Goal: Task Accomplishment & Management: Use online tool/utility

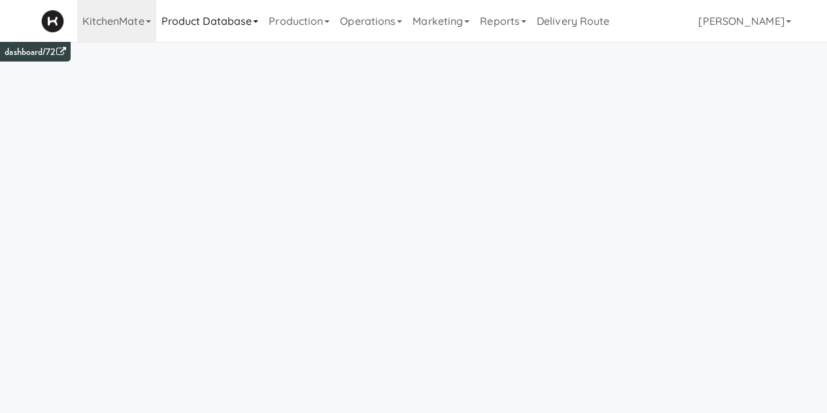
click at [234, 39] on link "Product Database" at bounding box center [210, 21] width 108 height 42
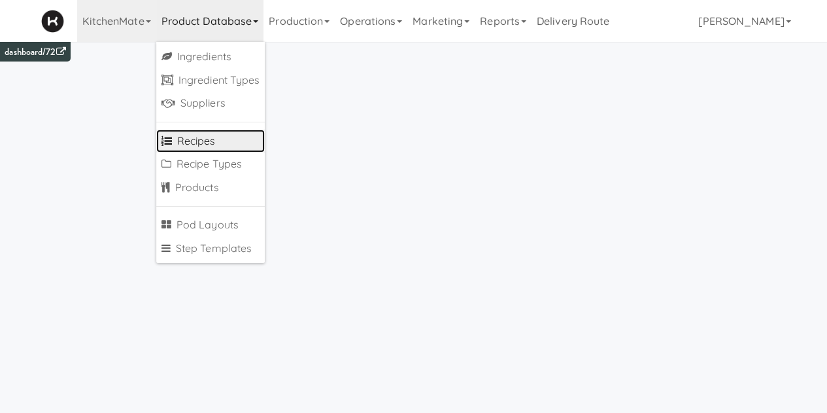
click at [191, 141] on link "Recipes" at bounding box center [210, 141] width 109 height 24
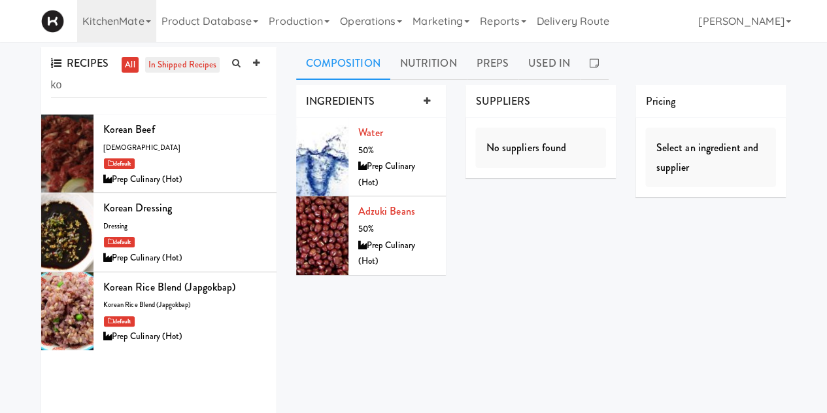
type input "k"
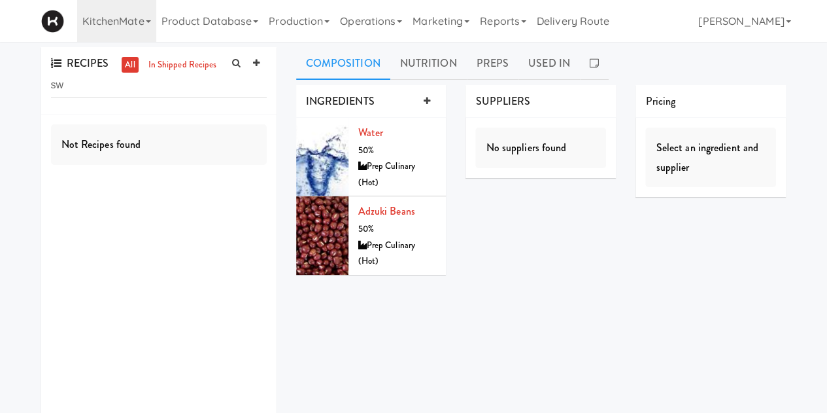
type input "s"
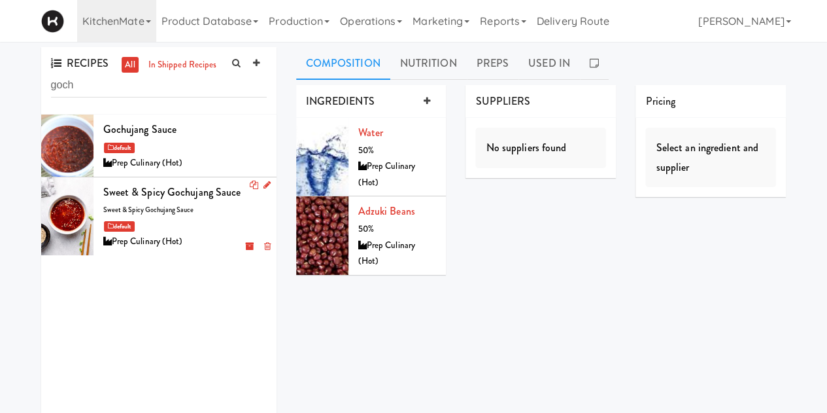
type input "goch"
click at [194, 220] on div "default" at bounding box center [184, 226] width 163 height 16
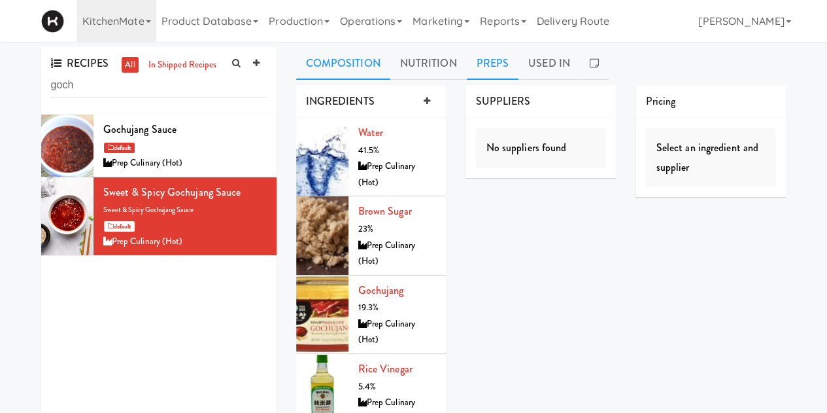
click at [484, 67] on link "Preps" at bounding box center [493, 63] width 52 height 33
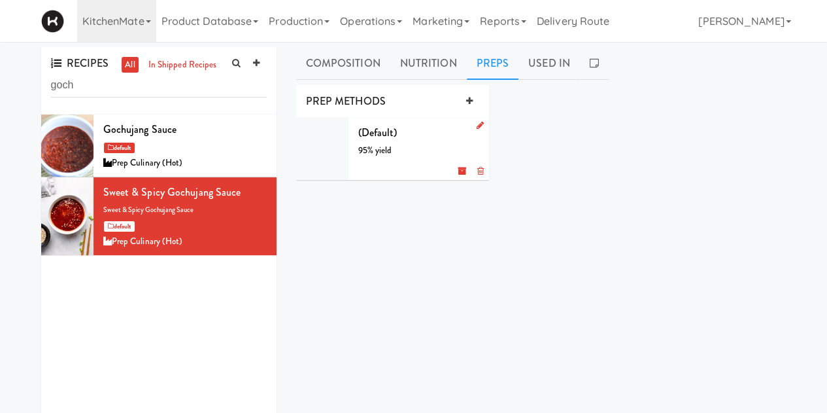
click at [479, 128] on icon at bounding box center [479, 125] width 7 height 8
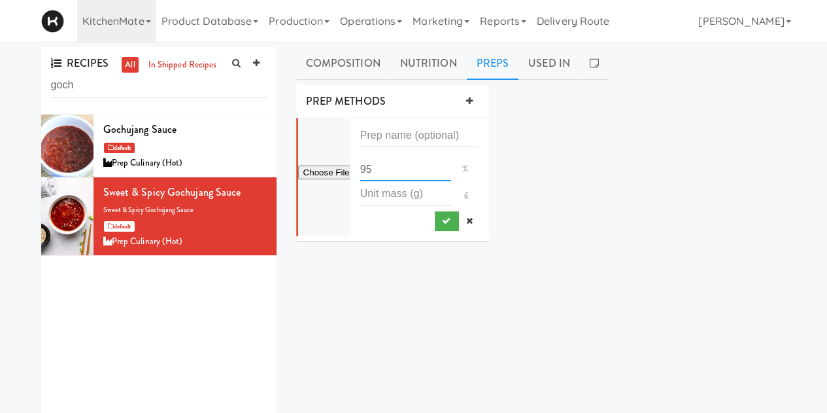
click at [401, 165] on input "95" at bounding box center [406, 169] width 92 height 24
type input "9"
type input "85"
click at [435, 218] on button "submit" at bounding box center [447, 221] width 24 height 20
